Goal: Task Accomplishment & Management: Complete application form

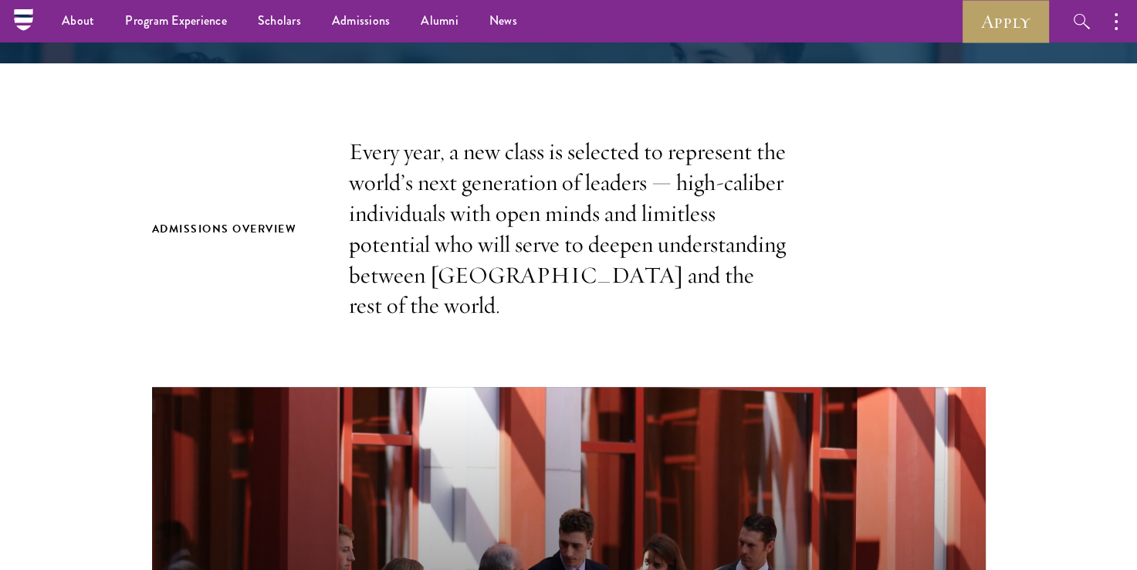
scroll to position [403, 0]
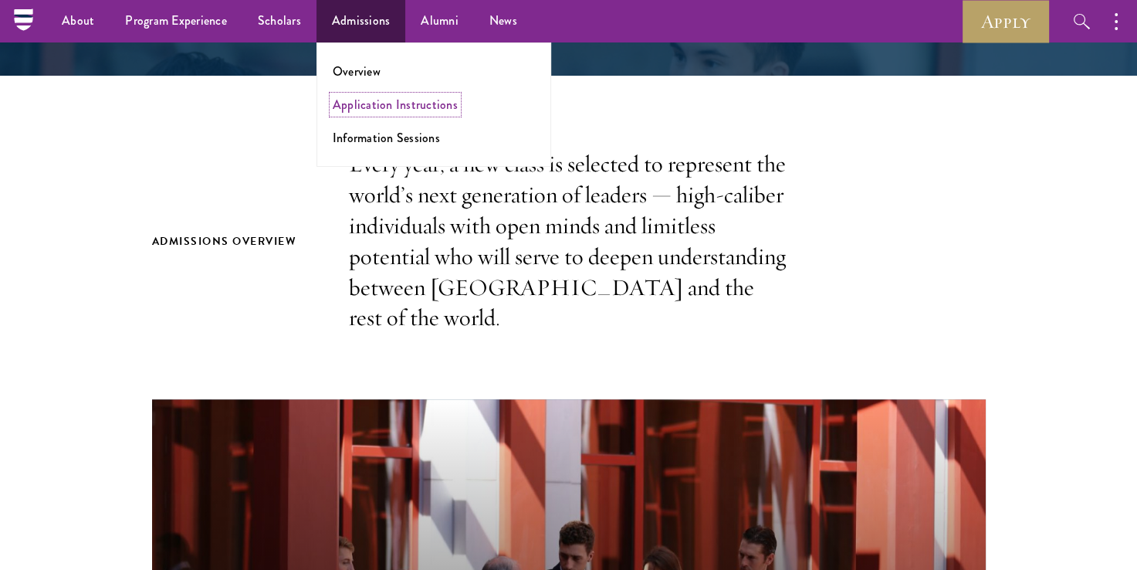
click at [360, 103] on link "Application Instructions" at bounding box center [395, 105] width 125 height 18
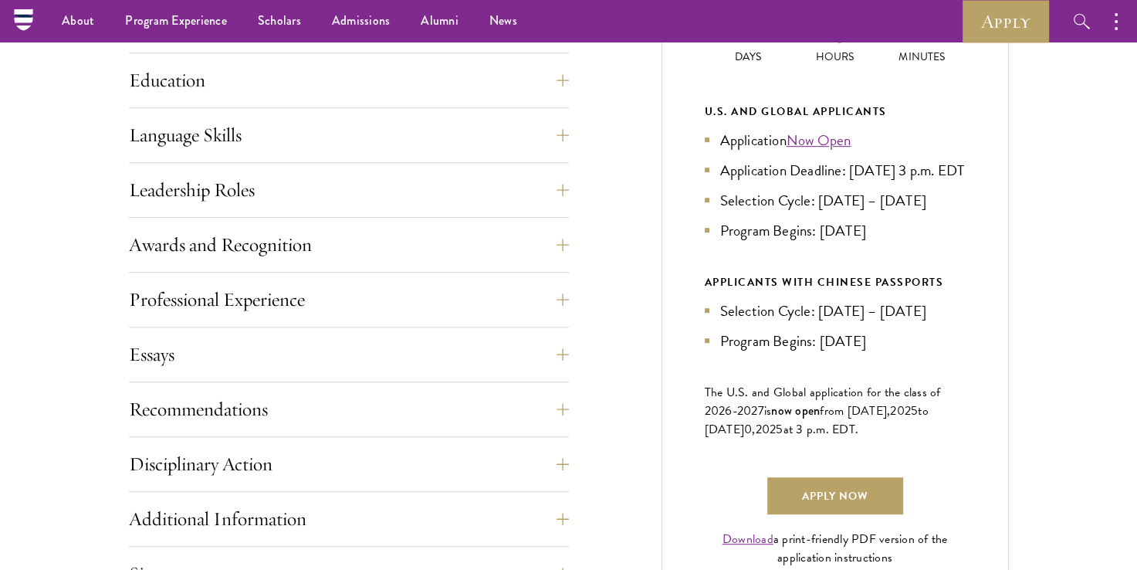
scroll to position [768, 0]
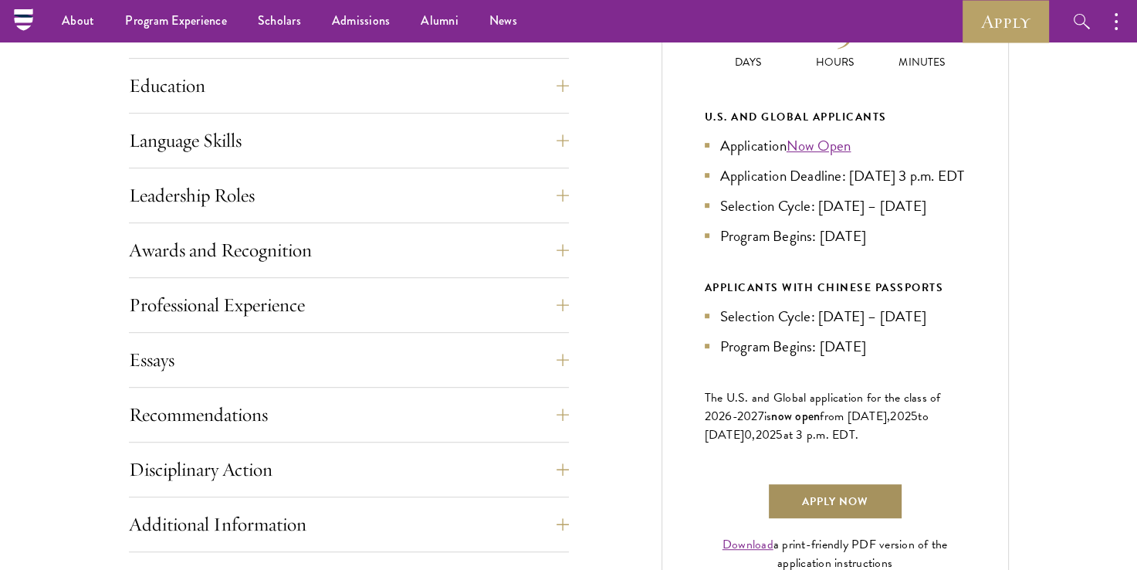
drag, startPoint x: 797, startPoint y: 502, endPoint x: 794, endPoint y: 525, distance: 23.5
click at [794, 525] on div "Current Selection Cycle: Countdown to September 10, 2025 Application Deadline 0…" at bounding box center [835, 237] width 347 height 762
click at [794, 520] on link "Apply Now" at bounding box center [835, 500] width 136 height 37
